Goal: Transaction & Acquisition: Purchase product/service

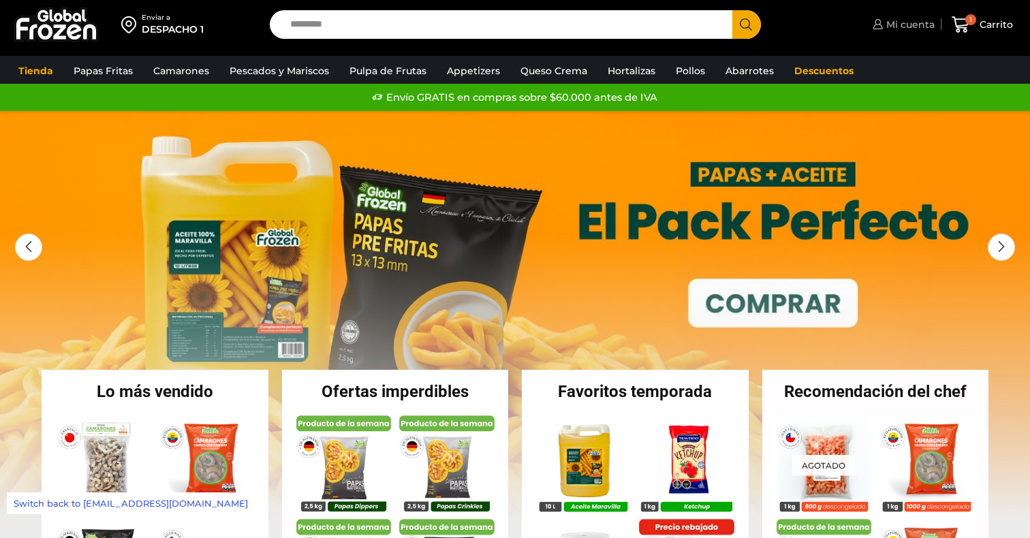
click at [897, 28] on span "Mi cuenta" at bounding box center [908, 25] width 52 height 14
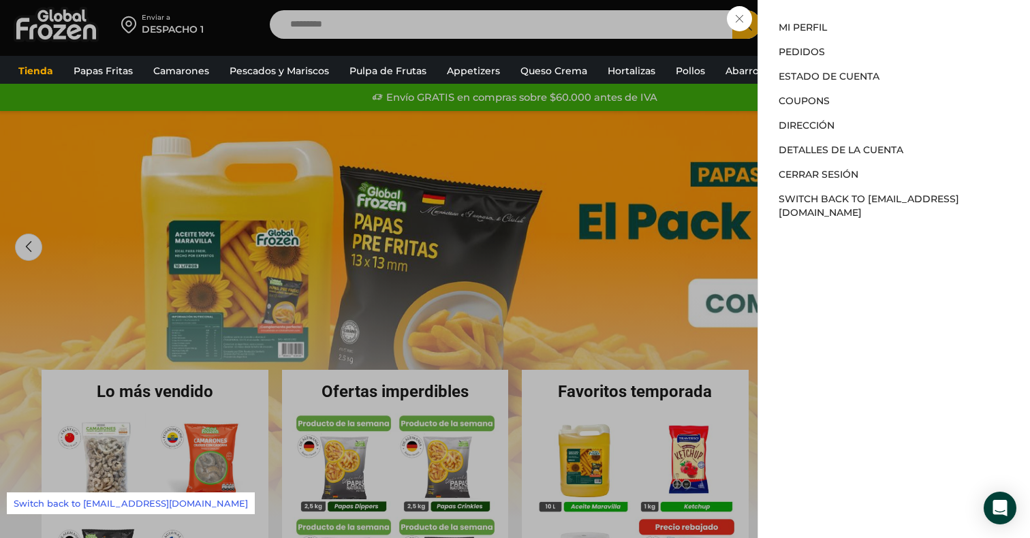
click at [869, 38] on div "Mi cuenta Mi cuenta Mi perfil Pedidos Descargas Estado de Cuenta Coupons Direcc…" at bounding box center [901, 24] width 65 height 27
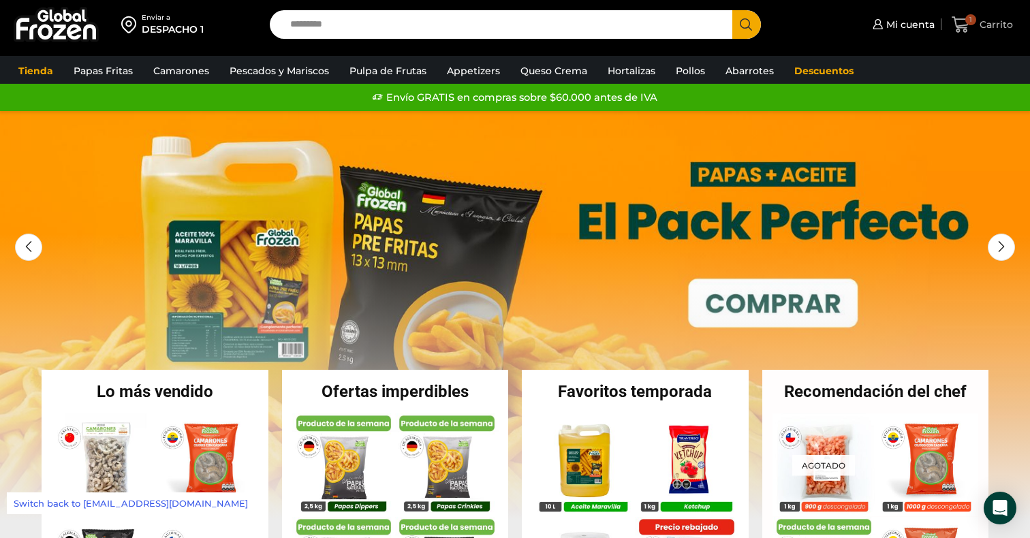
click at [983, 28] on span "Carrito" at bounding box center [994, 25] width 37 height 14
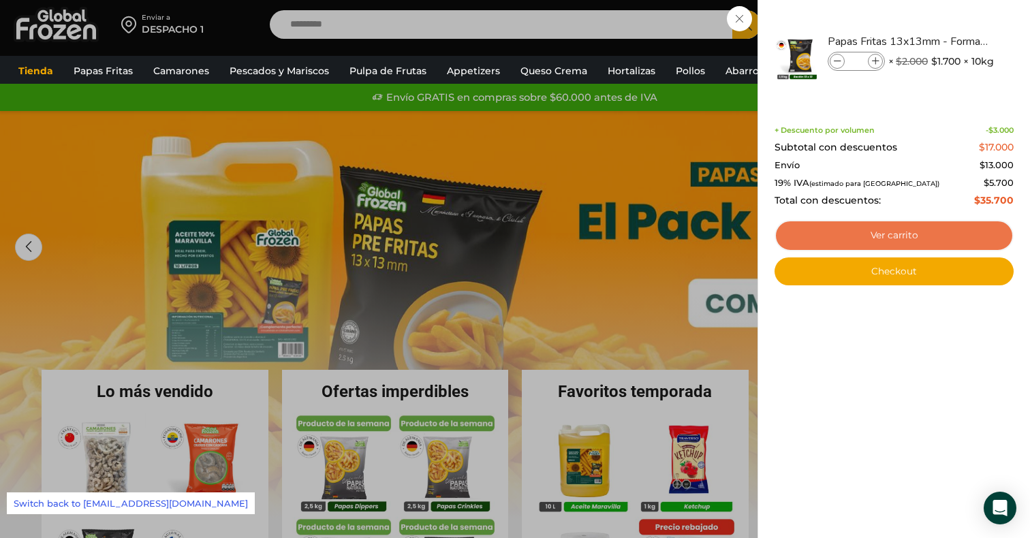
click at [838, 242] on link "Ver carrito" at bounding box center [893, 235] width 239 height 31
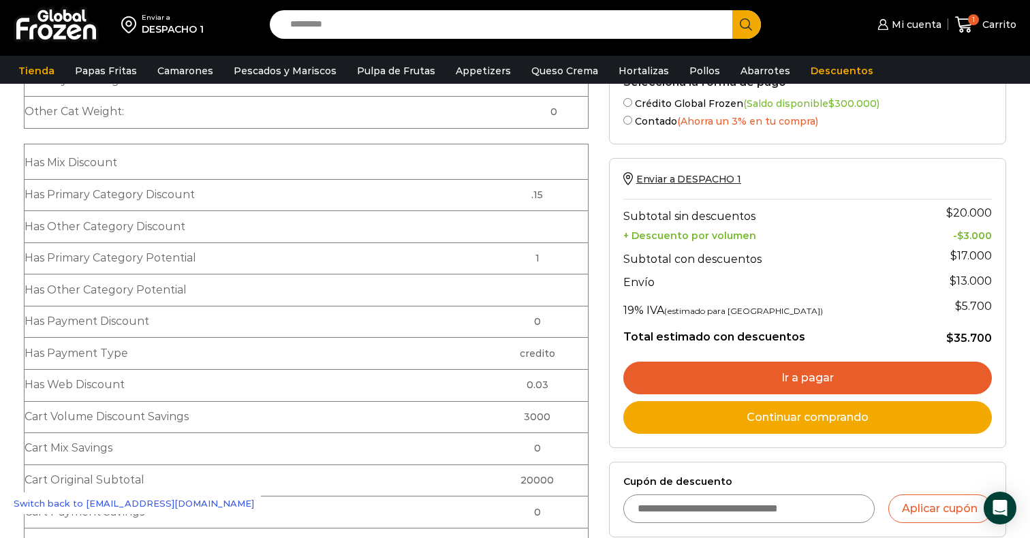
scroll to position [51, 0]
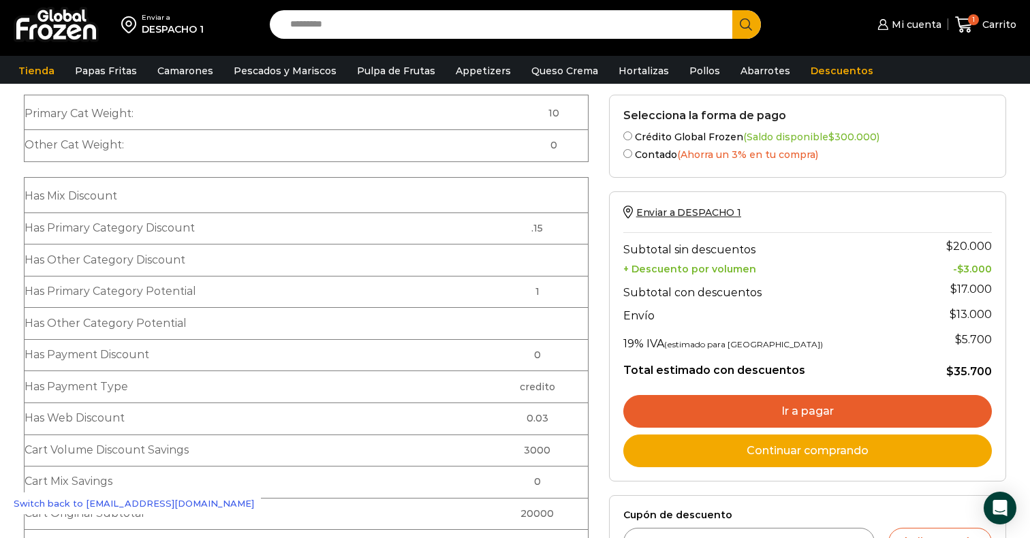
click at [550, 255] on td at bounding box center [534, 260] width 108 height 32
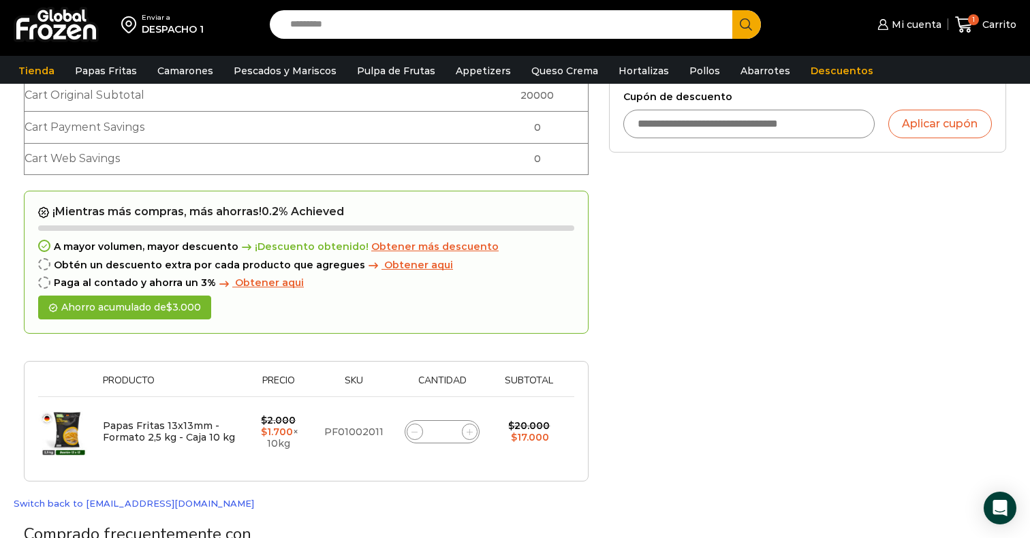
scroll to position [377, 0]
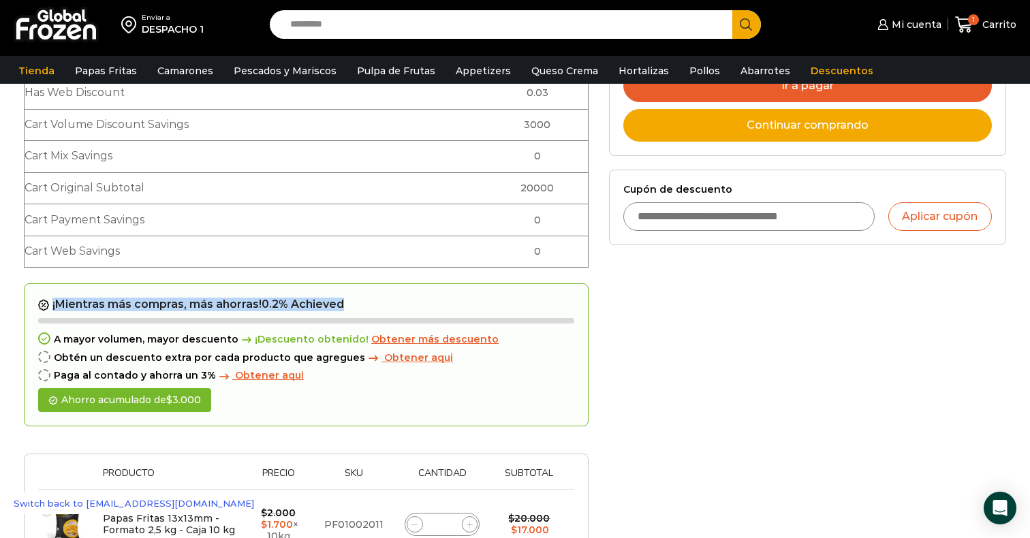
drag, startPoint x: 357, startPoint y: 300, endPoint x: 52, endPoint y: 301, distance: 305.7
click at [52, 301] on h2 "¡Mientras más compras, más ahorras! 0.2% Achieved" at bounding box center [306, 305] width 536 height 14
copy h2 "¡Mientras más compras, más ahorras! 0.2% Achieved"
click at [371, 296] on div "¡Mientras más compras, más ahorras! 0.2% Achieved A mayor volumen, mayor descue…" at bounding box center [306, 354] width 564 height 143
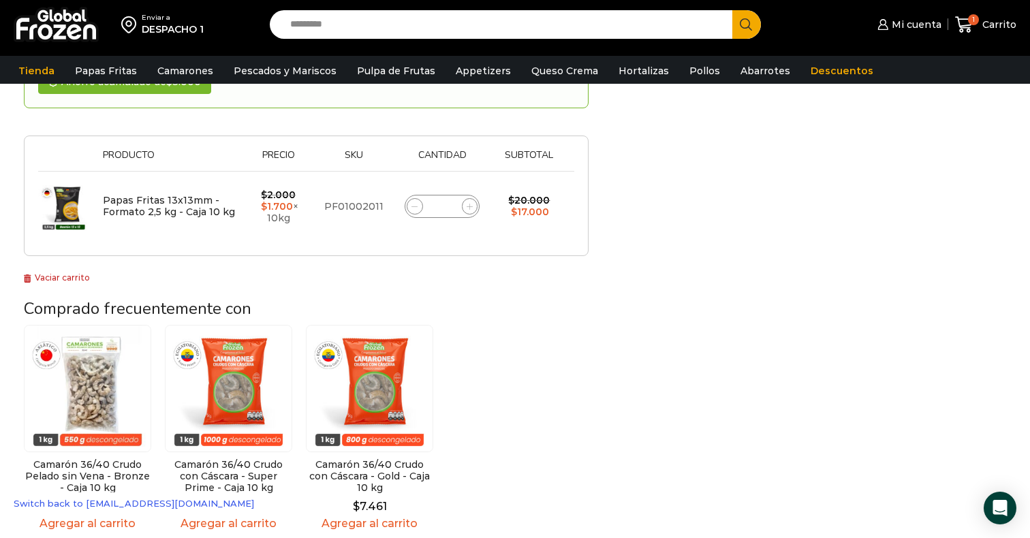
scroll to position [651, 0]
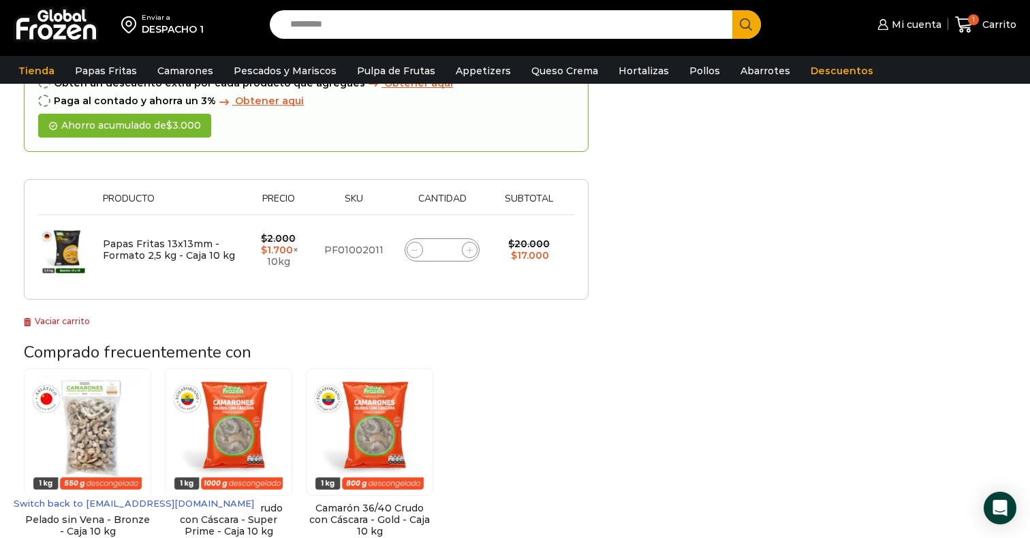
click at [471, 250] on icon at bounding box center [469, 250] width 6 height 6
type input "*"
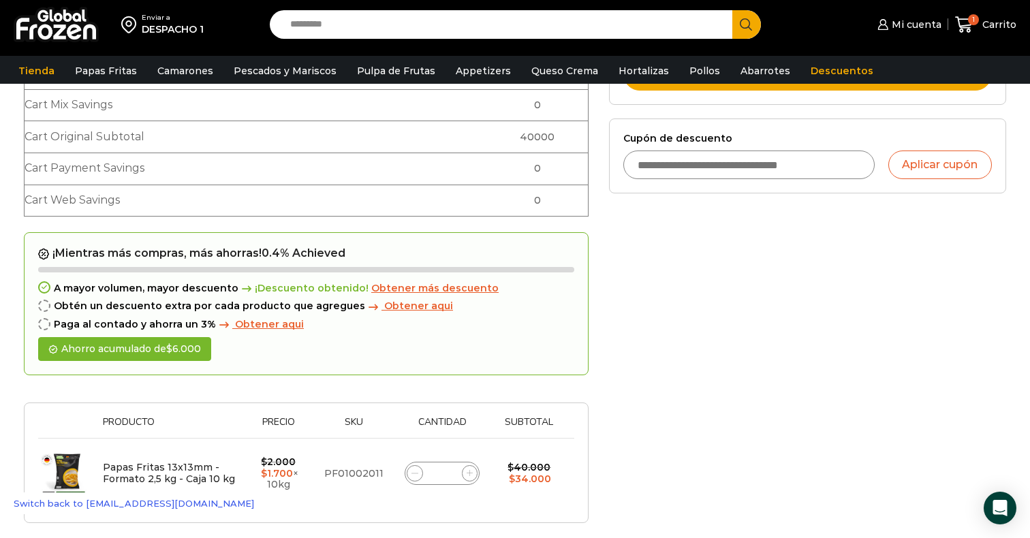
scroll to position [511, 0]
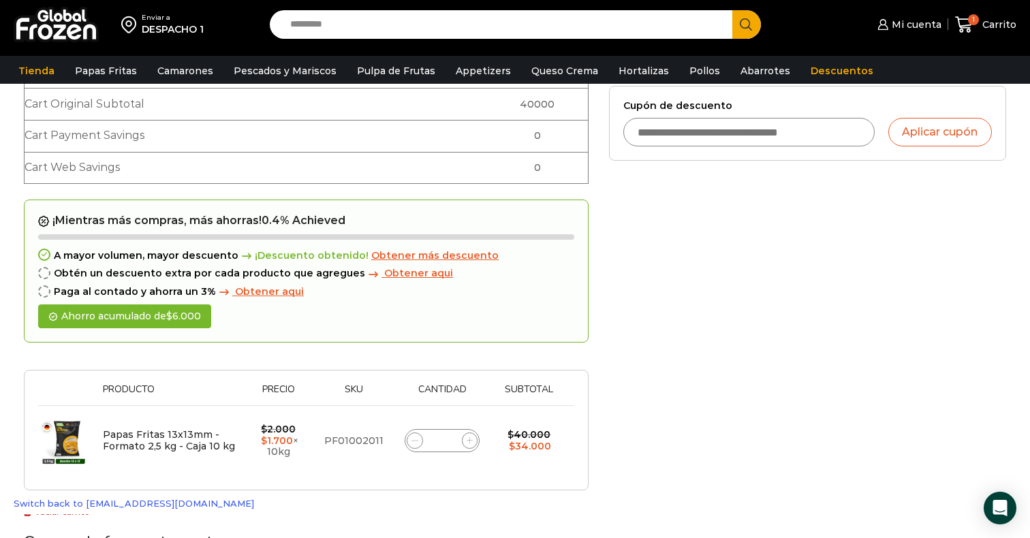
click at [415, 445] on span at bounding box center [414, 440] width 16 height 16
type input "*"
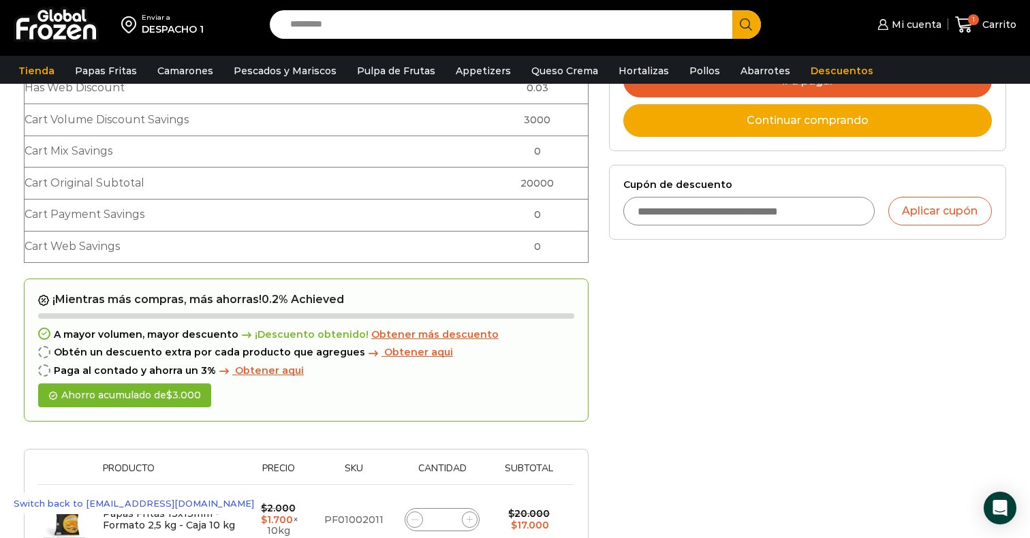
scroll to position [484, 0]
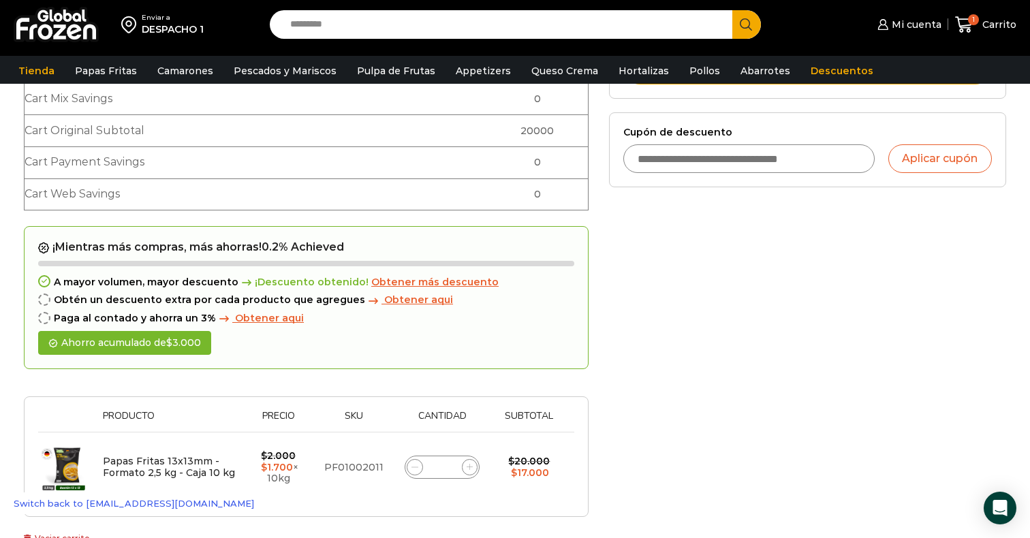
click at [444, 469] on input "*" at bounding box center [441, 467] width 19 height 19
type input "**"
click at [673, 464] on div "Selecciona la forma de pago Crédito Global Frozen (Saldo disponible $ 300.000 )…" at bounding box center [807, 258] width 417 height 1092
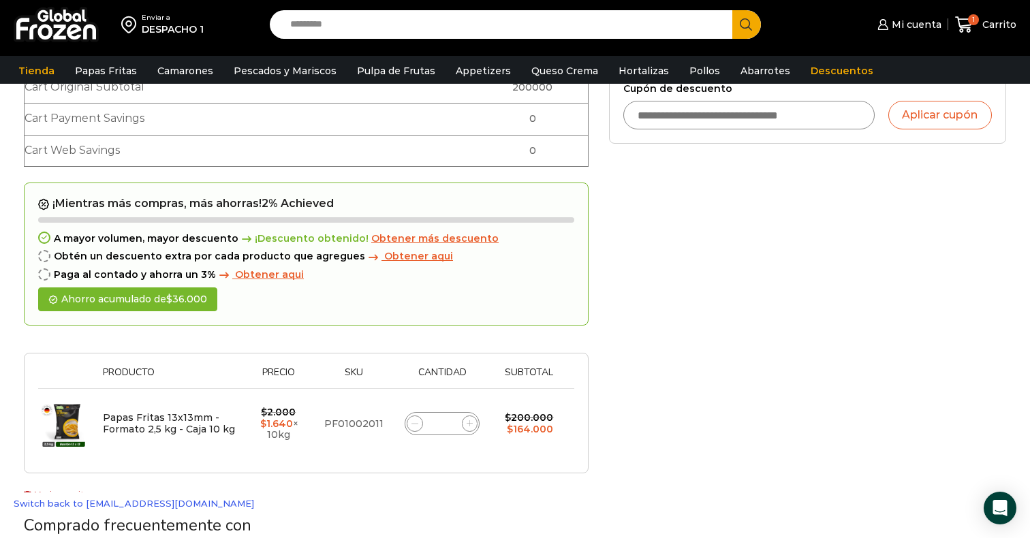
scroll to position [564, 0]
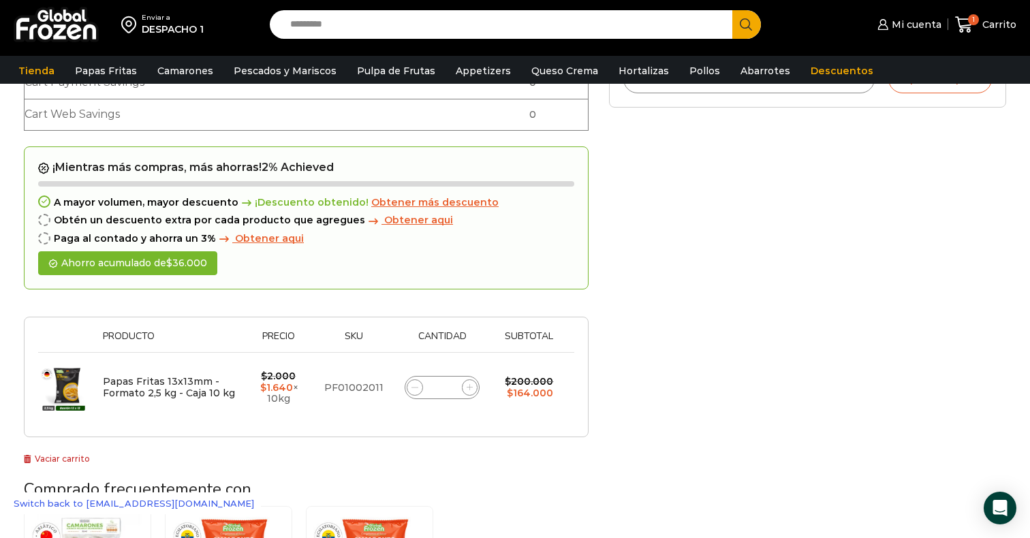
click at [446, 386] on input "**" at bounding box center [441, 387] width 19 height 19
type input "*"
click at [667, 361] on div "Selecciona la forma de pago Crédito Global Frozen (Saldo disponible $ 300.000 )…" at bounding box center [807, 178] width 417 height 1092
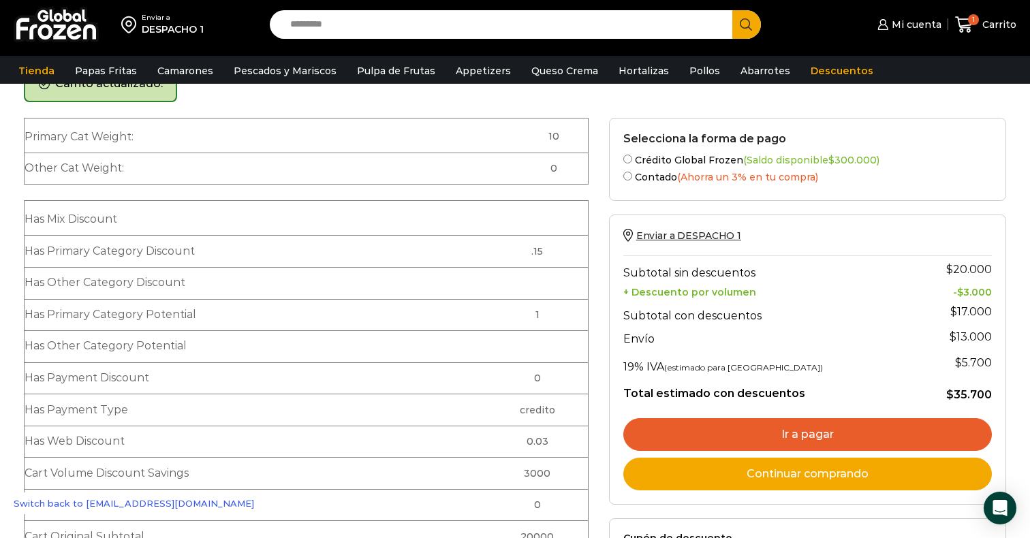
scroll to position [77, 0]
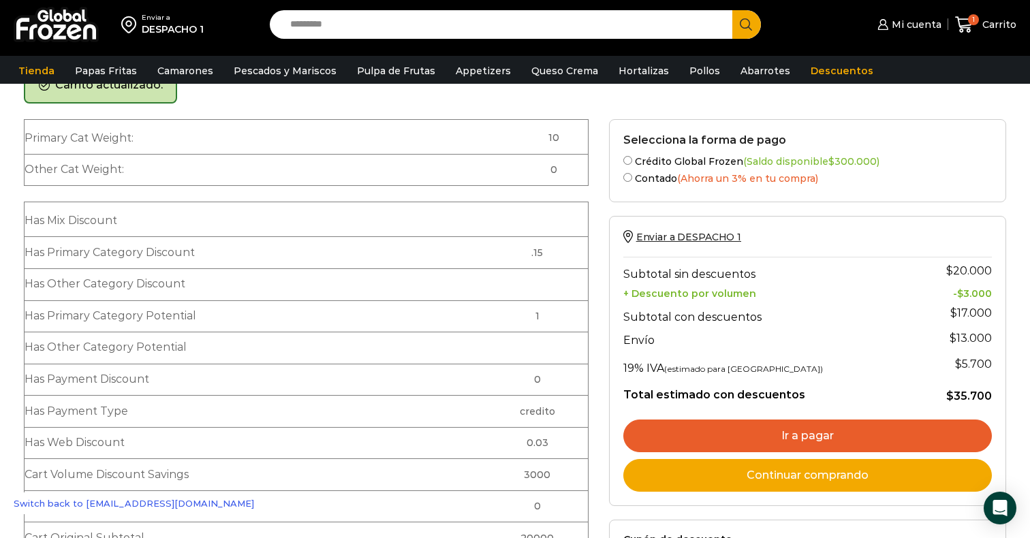
click at [625, 183] on label "Contado (Ahorra un 3% en tu compra)" at bounding box center [807, 177] width 368 height 14
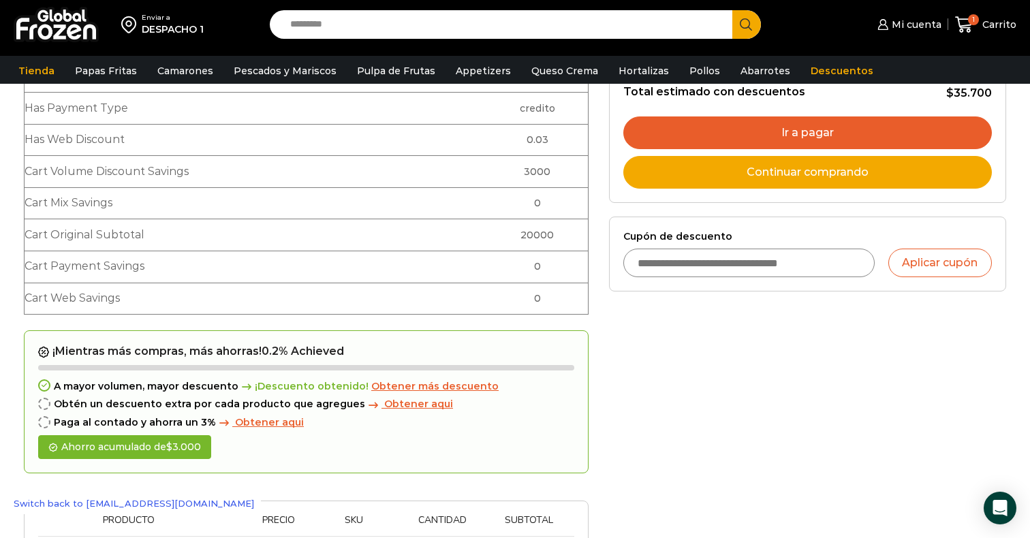
scroll to position [426, 0]
